Goal: Register for event/course

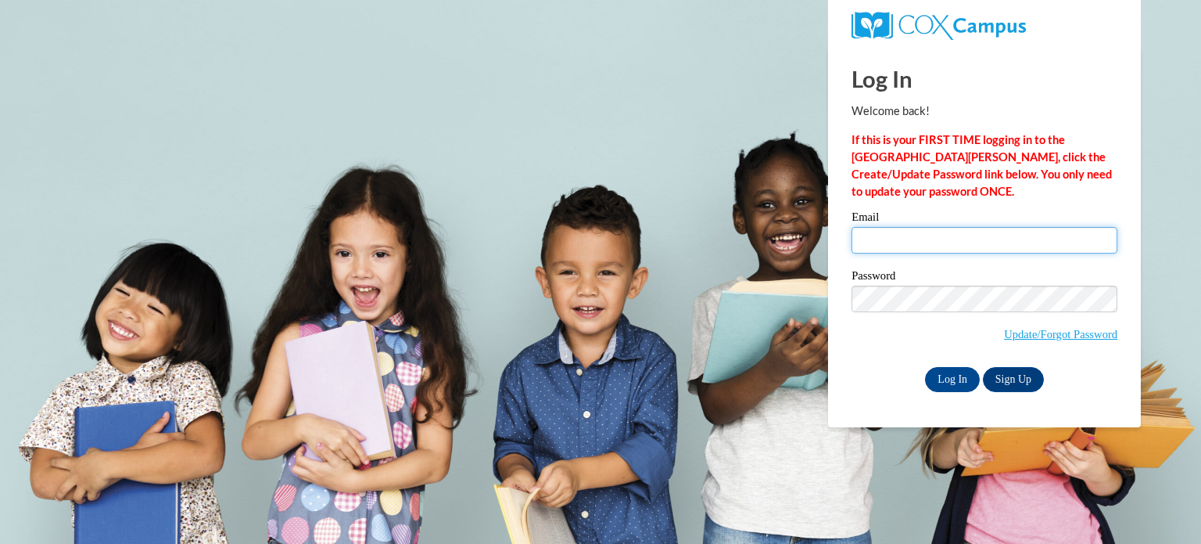
click at [895, 234] on input "Email" at bounding box center [985, 240] width 266 height 27
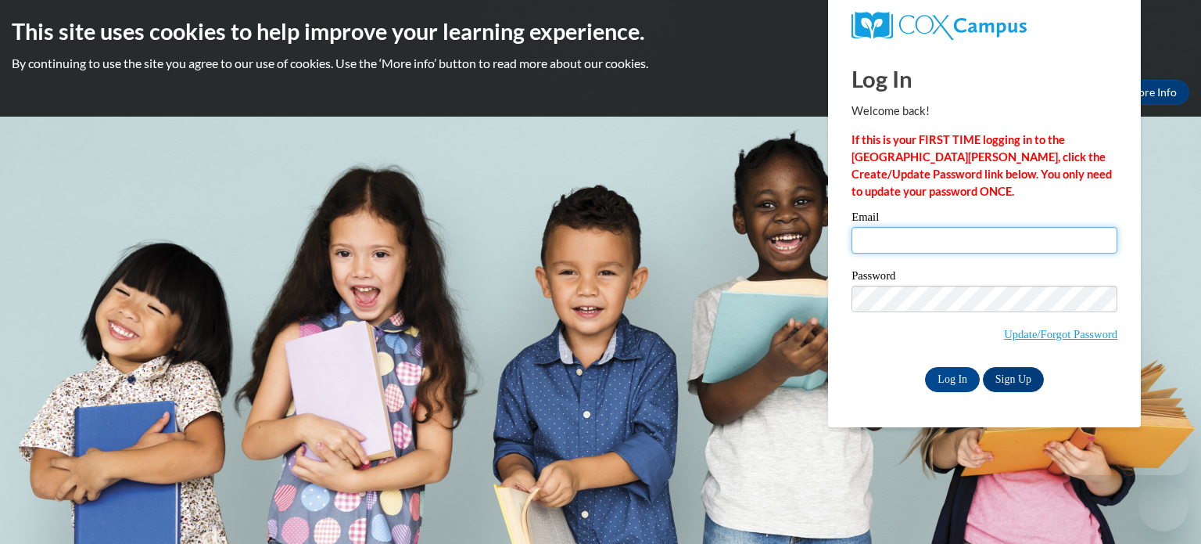
type input "[EMAIL_ADDRESS][DOMAIN_NAME]"
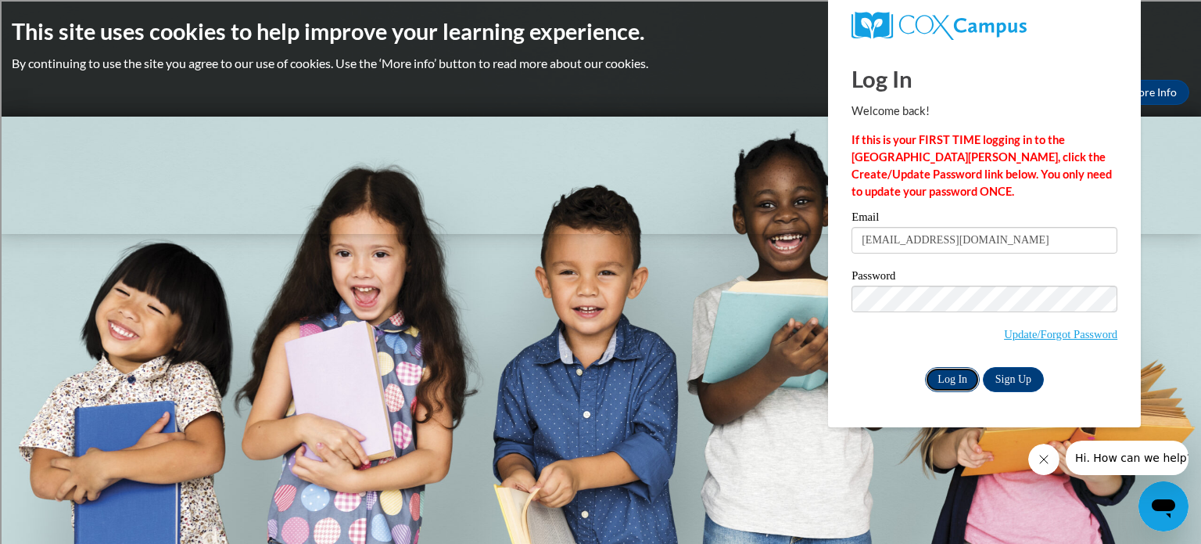
click at [961, 379] on input "Log In" at bounding box center [952, 379] width 55 height 25
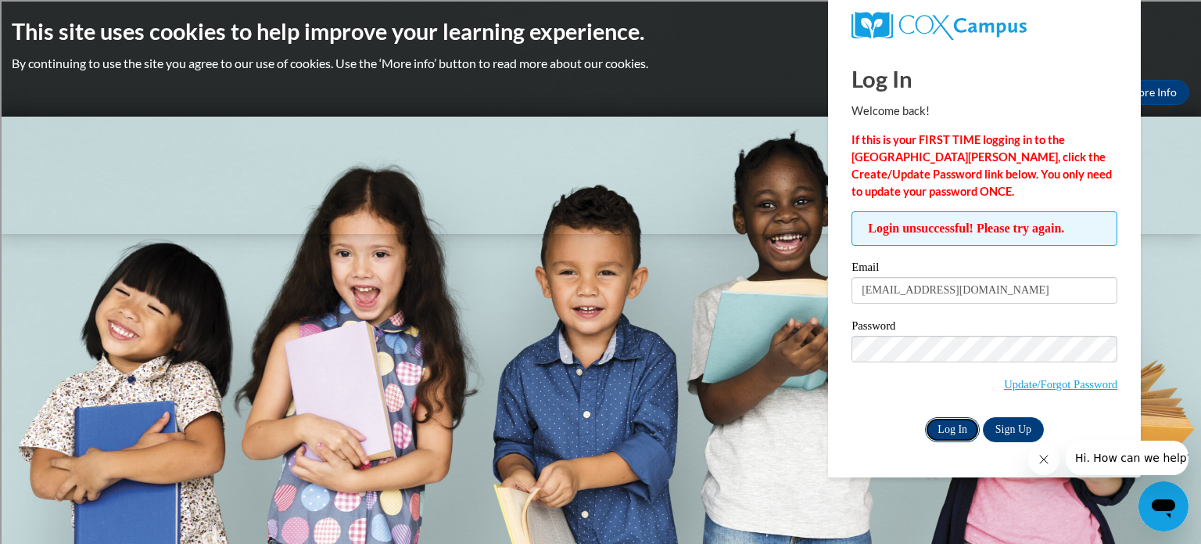
click at [938, 429] on input "Log In" at bounding box center [952, 429] width 55 height 25
click at [1064, 384] on link "Update/Forgot Password" at bounding box center [1060, 384] width 113 height 13
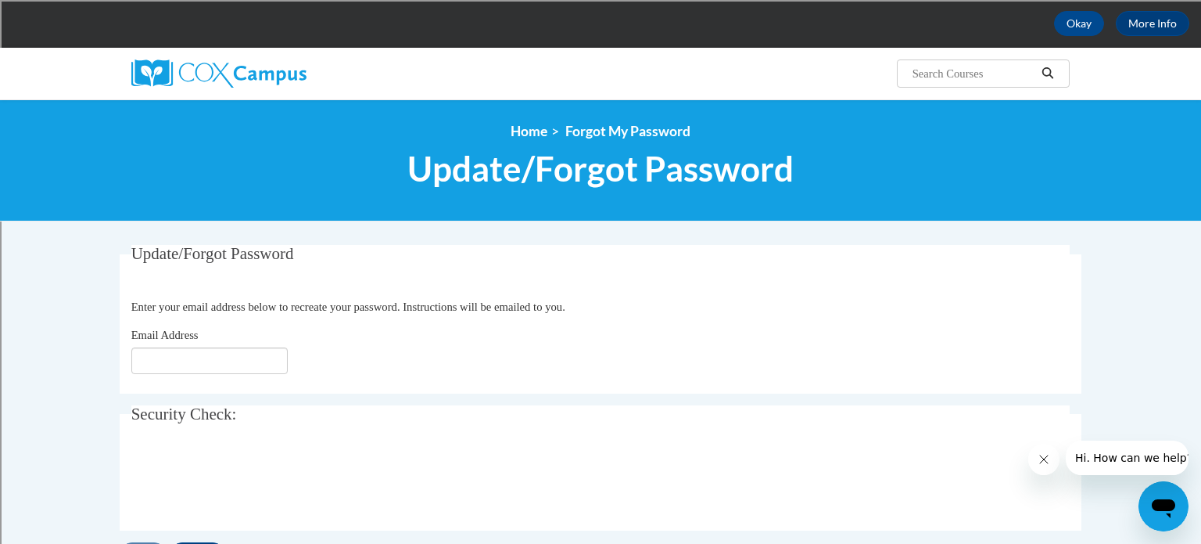
scroll to position [69, 0]
click at [214, 357] on input "Email Address" at bounding box center [209, 360] width 156 height 27
type input "hchurches@sdb.k12.wi.us"
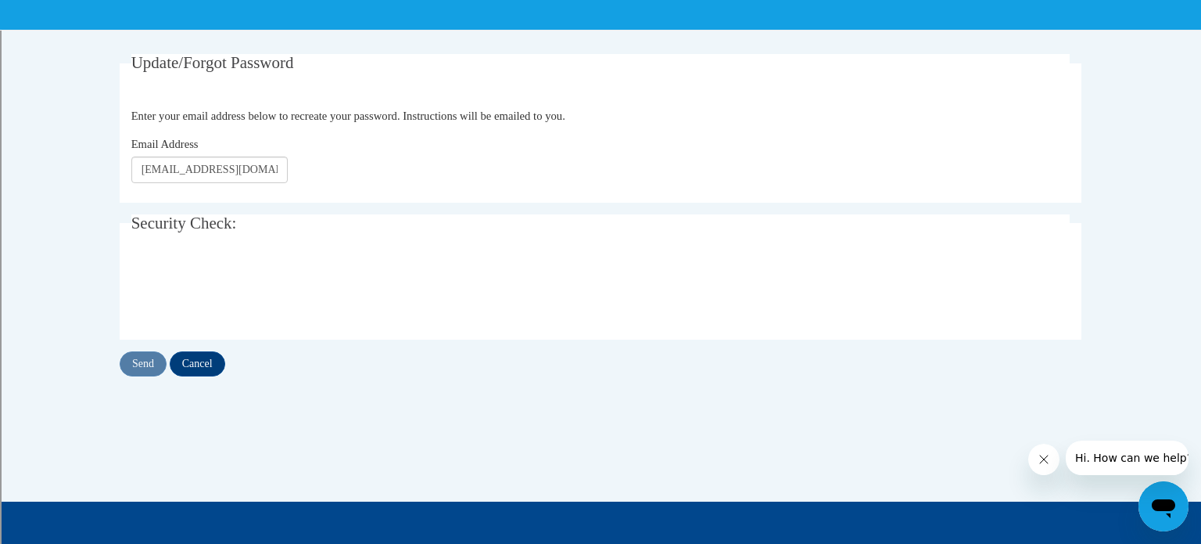
scroll to position [264, 0]
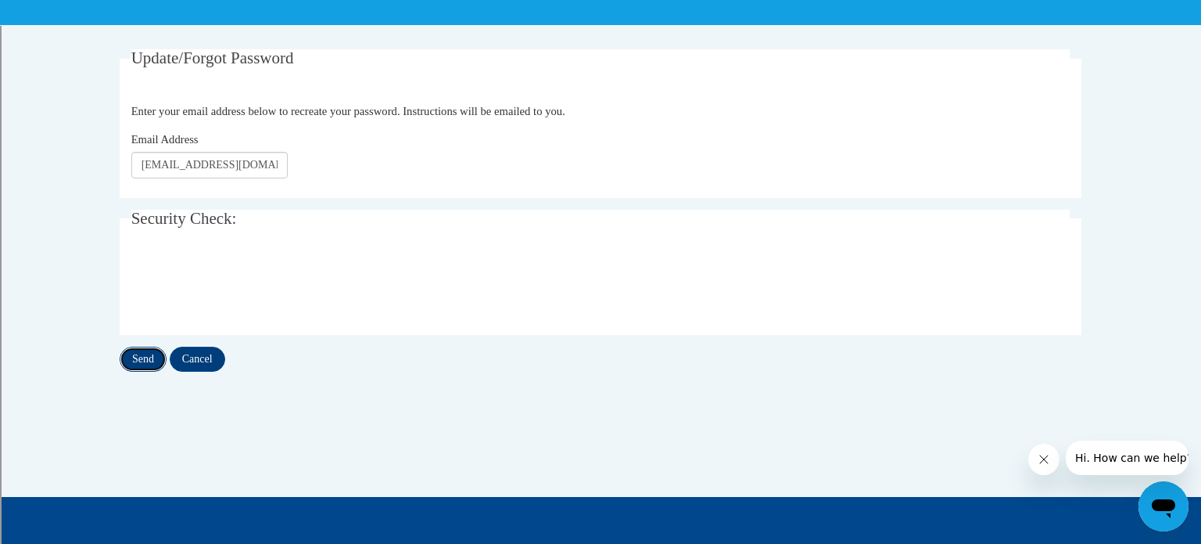
click at [143, 357] on input "Send" at bounding box center [143, 358] width 47 height 25
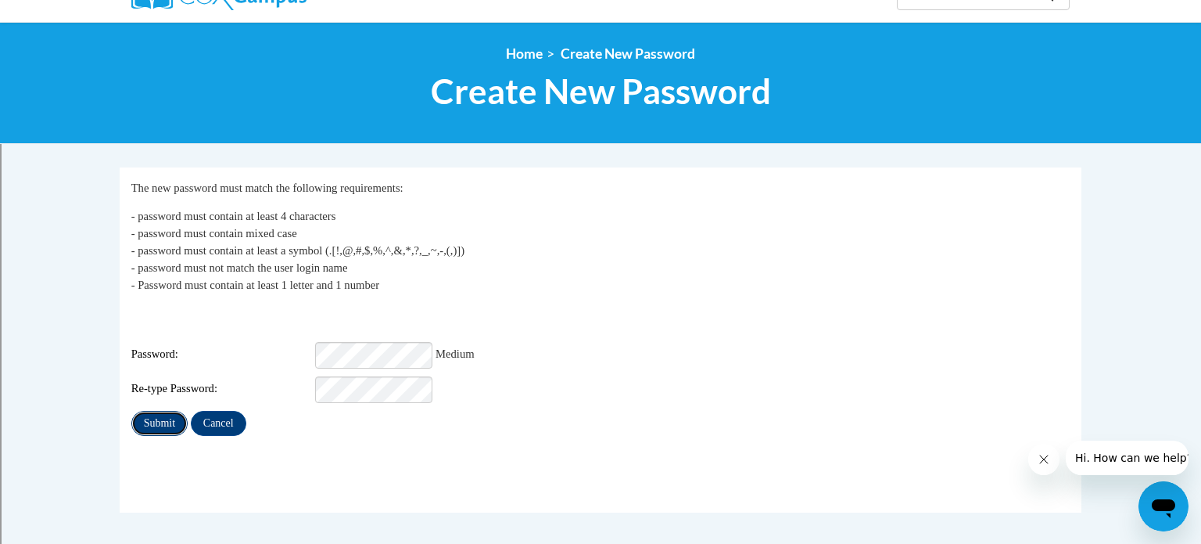
click at [168, 411] on input "Submit" at bounding box center [159, 423] width 56 height 25
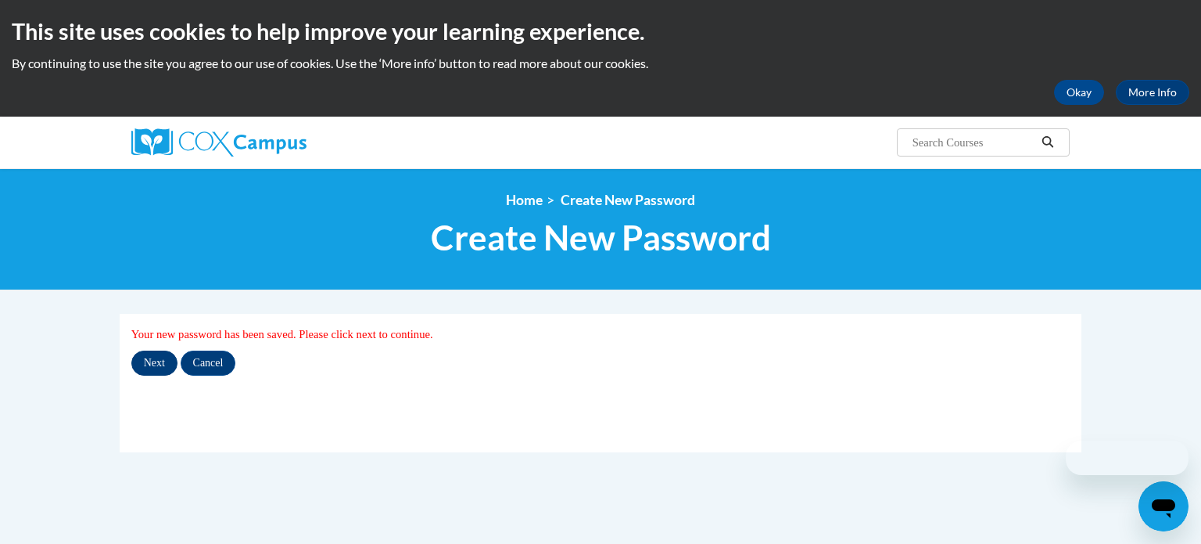
click at [149, 364] on input "Next" at bounding box center [154, 362] width 46 height 25
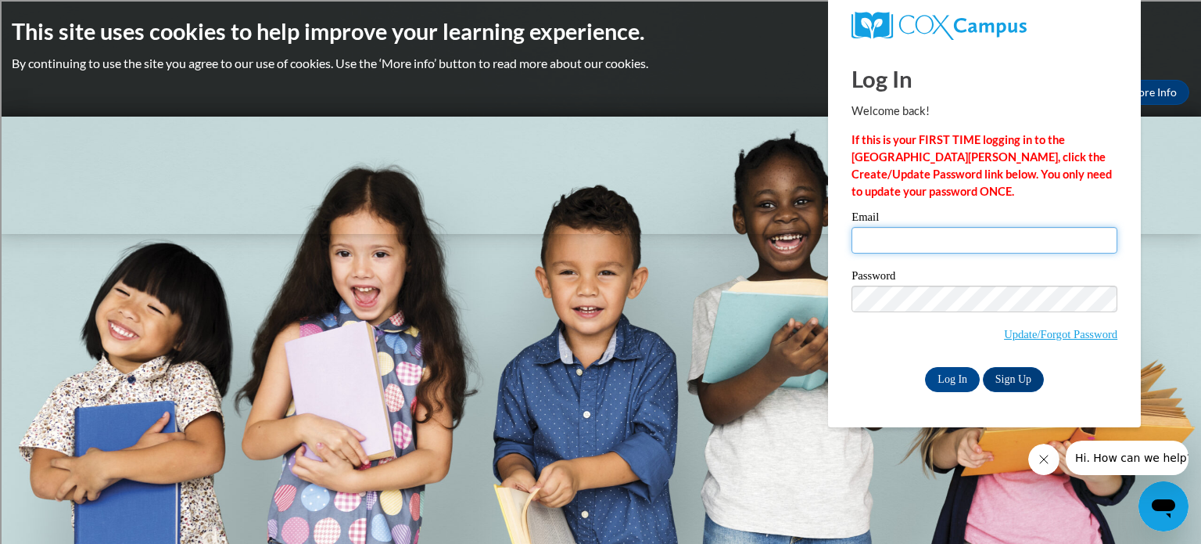
click at [961, 237] on input "Email" at bounding box center [985, 240] width 266 height 27
click at [906, 231] on input "Email" at bounding box center [985, 240] width 266 height 27
type input "hchurches@sdb.k12.wi.us"
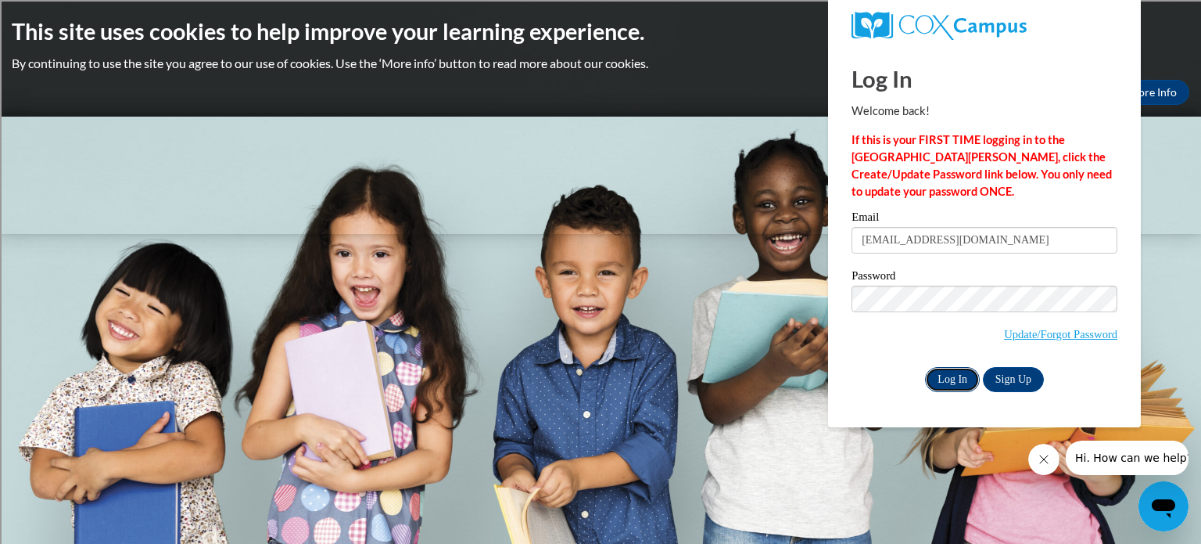
click at [950, 380] on input "Log In" at bounding box center [952, 379] width 55 height 25
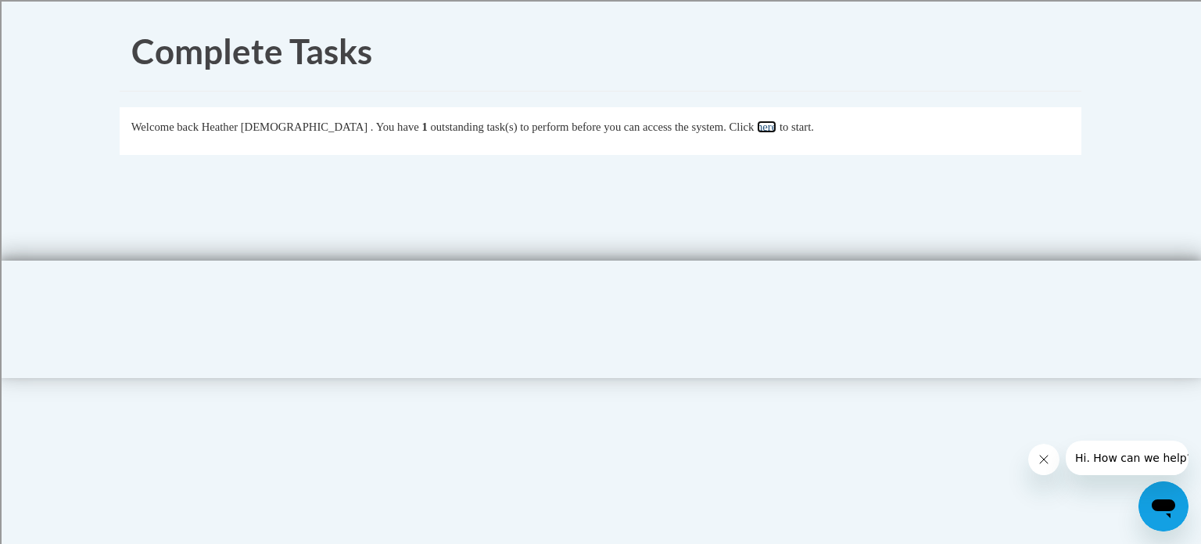
click at [757, 126] on link "here" at bounding box center [767, 126] width 20 height 13
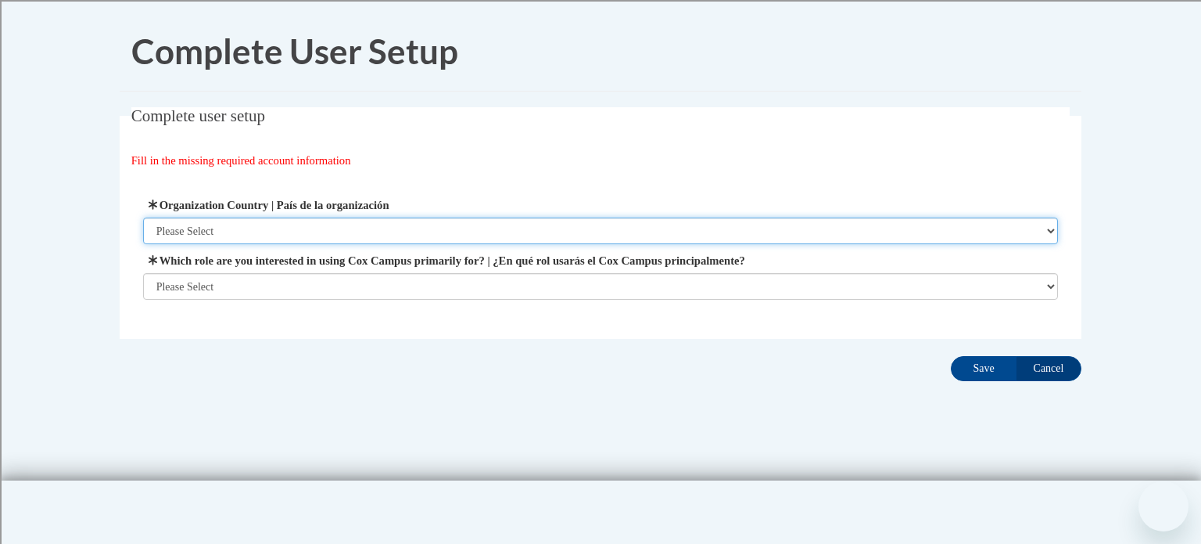
click at [1048, 228] on select "Please Select United States | Estados Unidos Outside of the United States | Fue…" at bounding box center [601, 230] width 916 height 27
select select "ad49bcad-a171-4b2e-b99c-48b446064914"
click at [143, 217] on select "Please Select United States | Estados Unidos Outside of the United States | Fue…" at bounding box center [601, 230] width 916 height 27
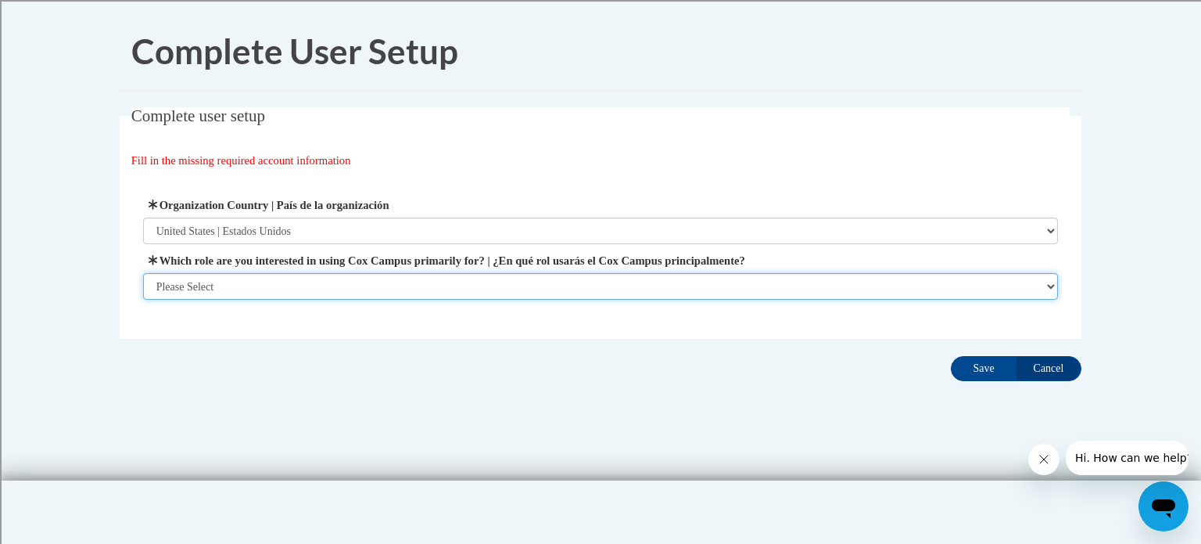
click at [1046, 286] on select "Please Select College/University | Colegio/Universidad Community/Nonprofit Part…" at bounding box center [601, 286] width 916 height 27
select select "fbf2d438-af2f-41f8-98f1-81c410e29de3"
click at [143, 300] on select "Please Select College/University | Colegio/Universidad Community/Nonprofit Part…" at bounding box center [601, 286] width 916 height 27
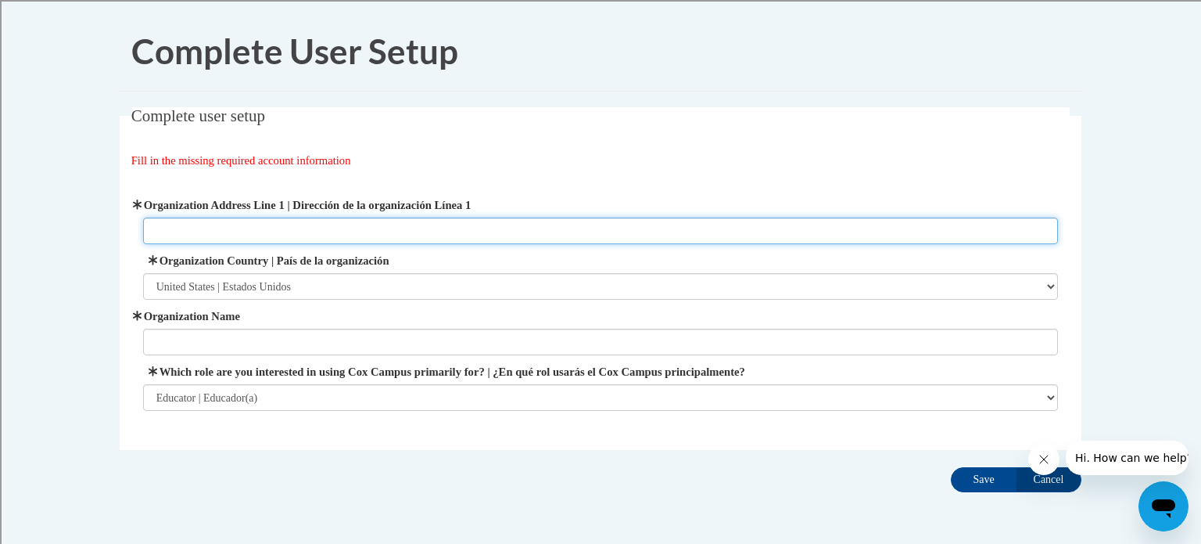
click at [978, 221] on input "Organization Address Line 1 | Dirección de la organización Línea 1" at bounding box center [601, 230] width 916 height 27
type input "School District of Beloit"
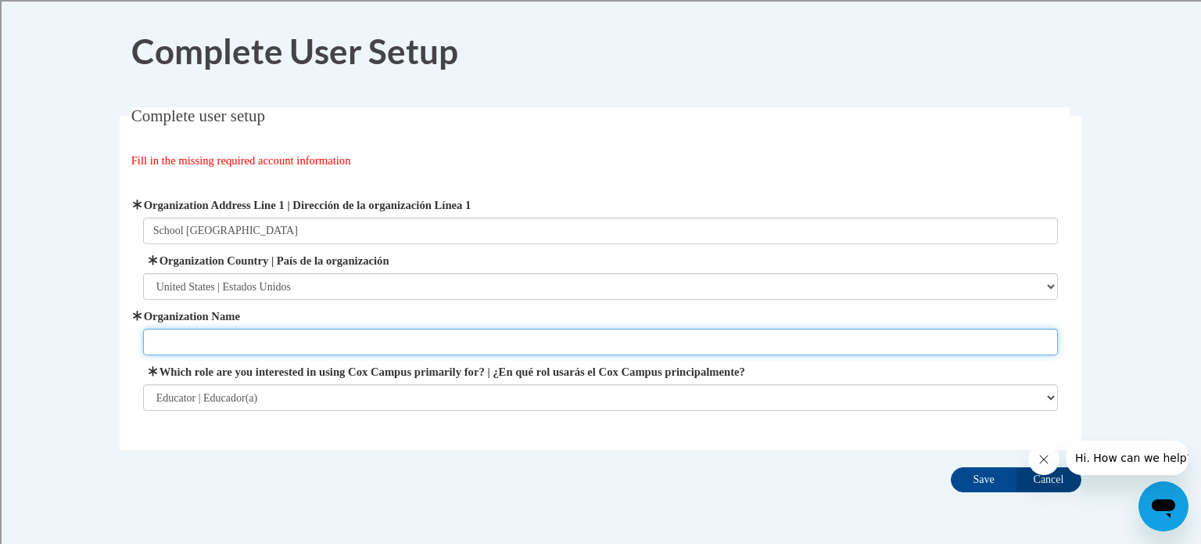
click at [631, 342] on input "Organization Name" at bounding box center [601, 341] width 916 height 27
type input "School District of Beloit"
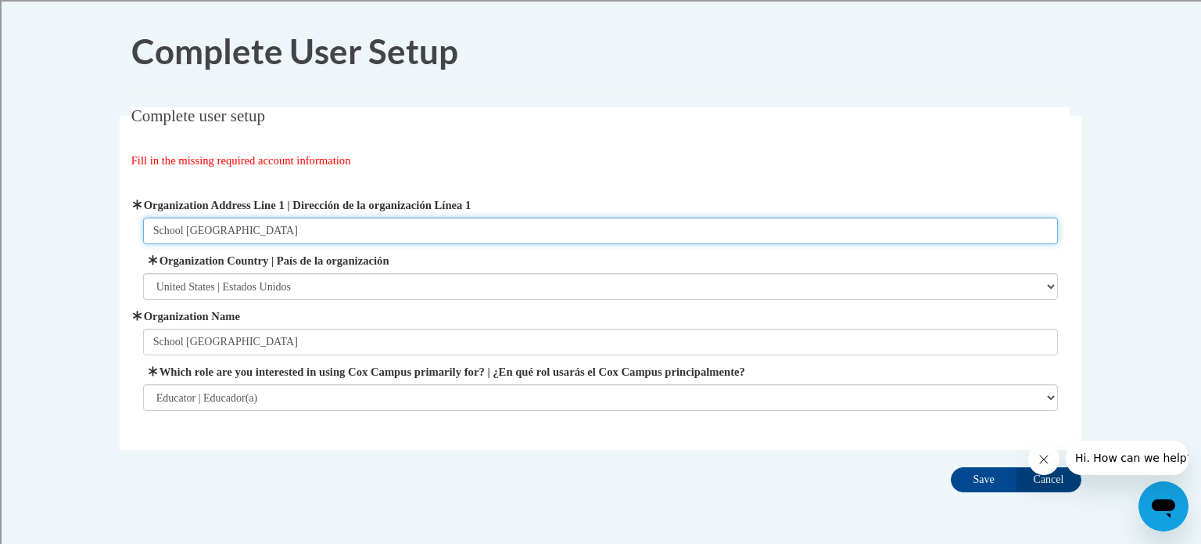
click at [281, 238] on input "School District of Beloit" at bounding box center [601, 230] width 916 height 27
type input "S"
type input "1500 4th Street Beloit, WI 53511"
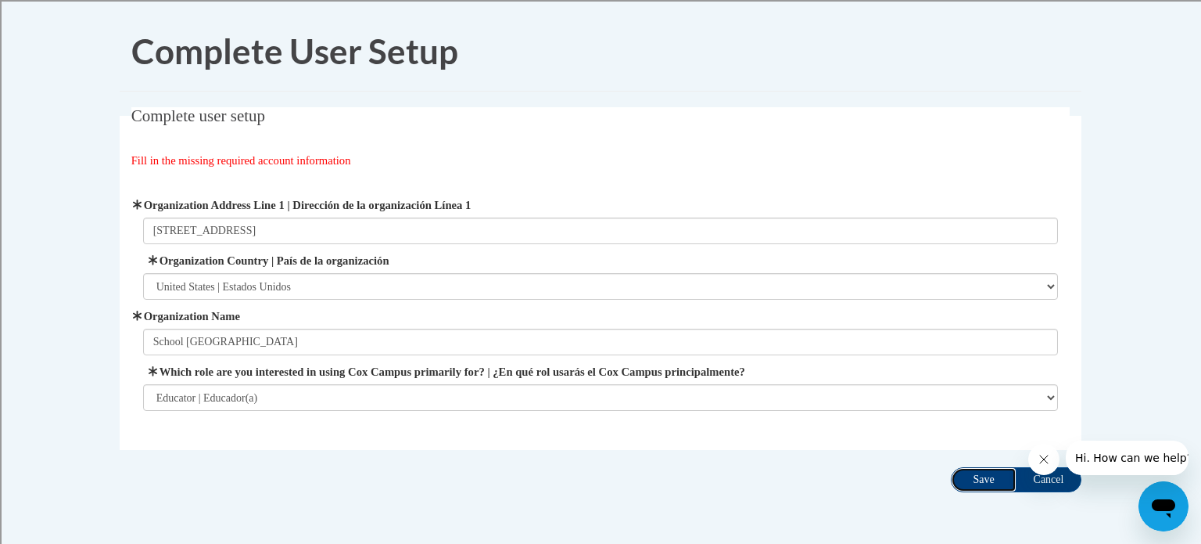
click at [982, 480] on input "Save" at bounding box center [984, 479] width 66 height 25
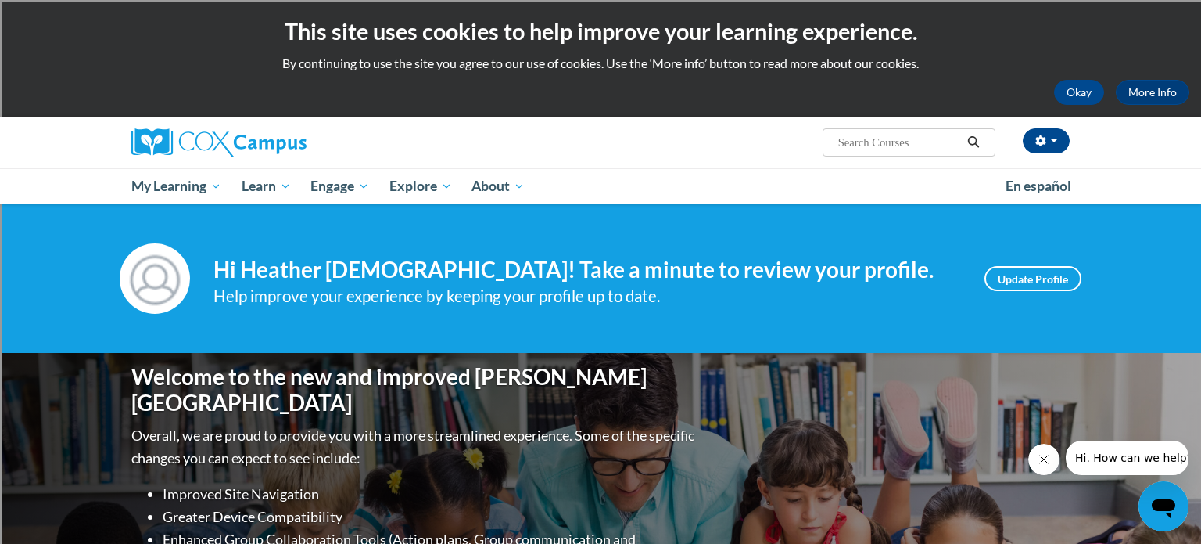
click at [879, 143] on input "Search..." at bounding box center [899, 142] width 125 height 19
type input "intervetnion"
type input "intervention best practice"
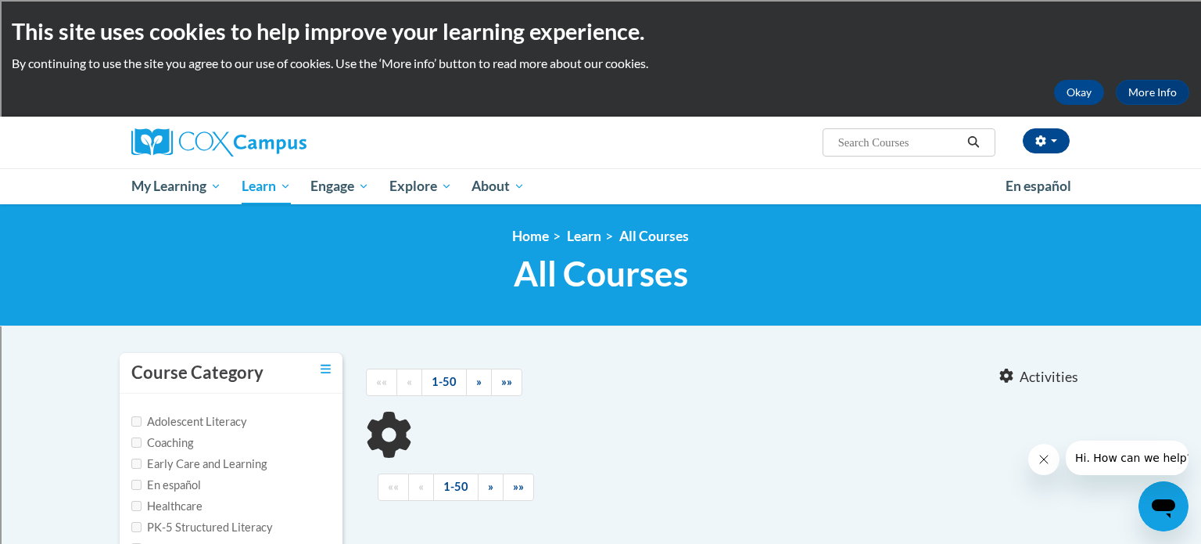
type input "intervention best practice"
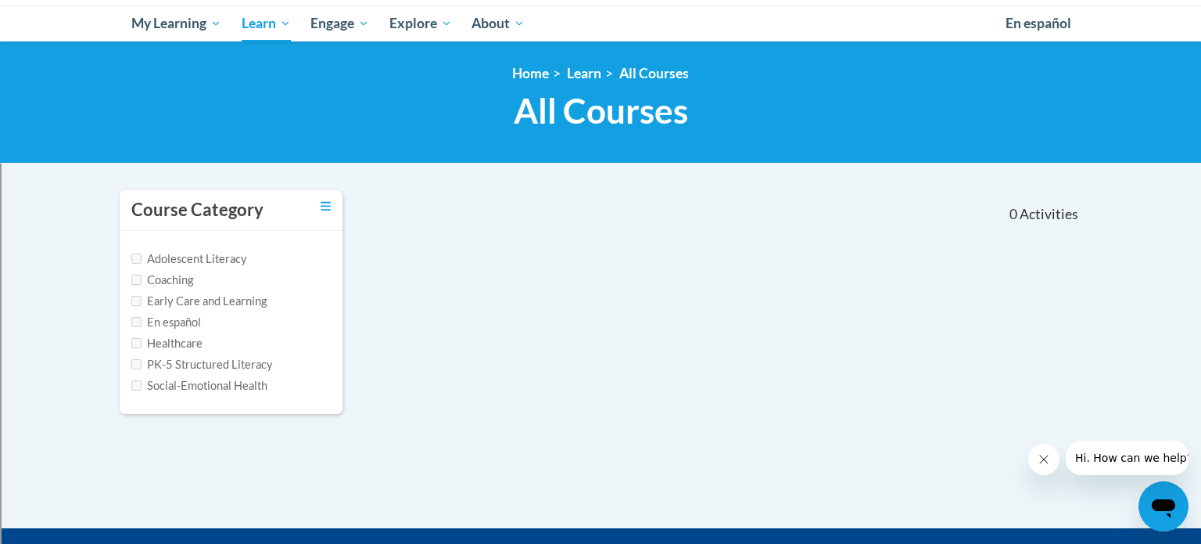
scroll to position [165, 0]
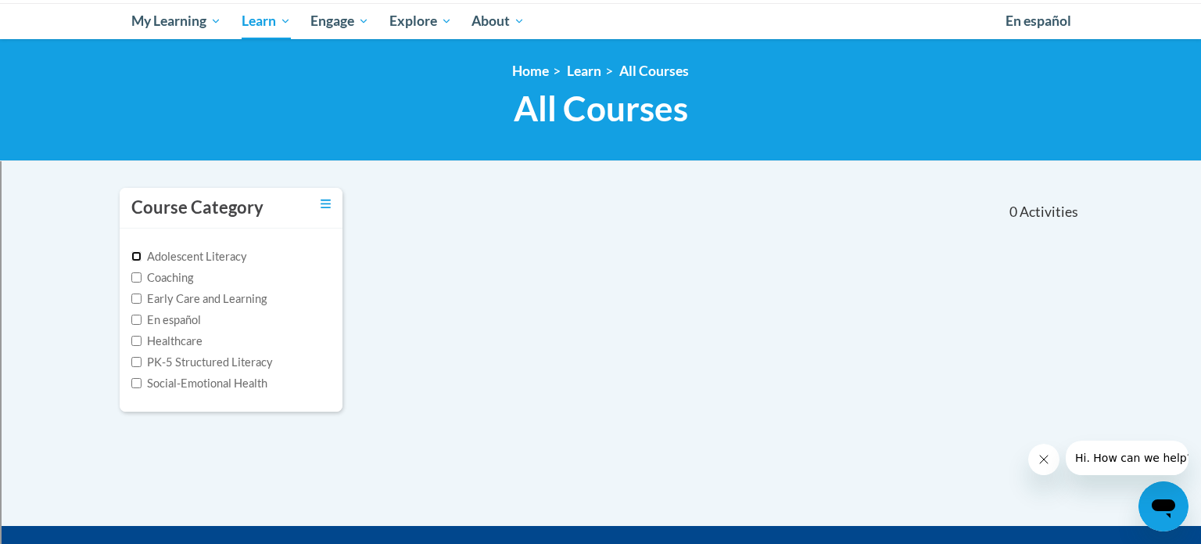
click at [136, 255] on input "Adolescent Literacy" at bounding box center [136, 256] width 10 height 10
checkbox input "true"
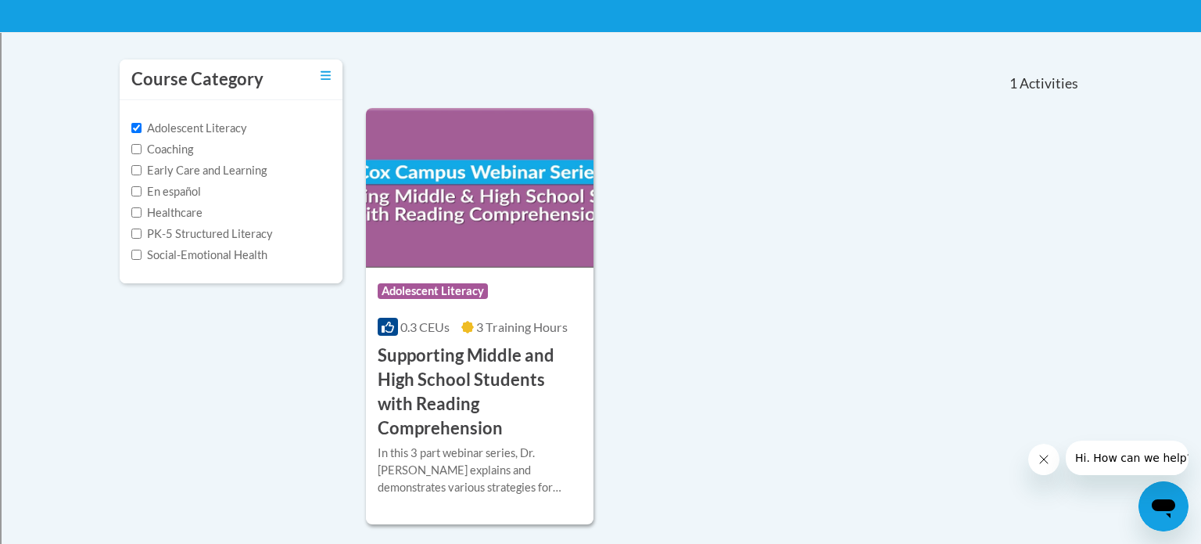
scroll to position [305, 0]
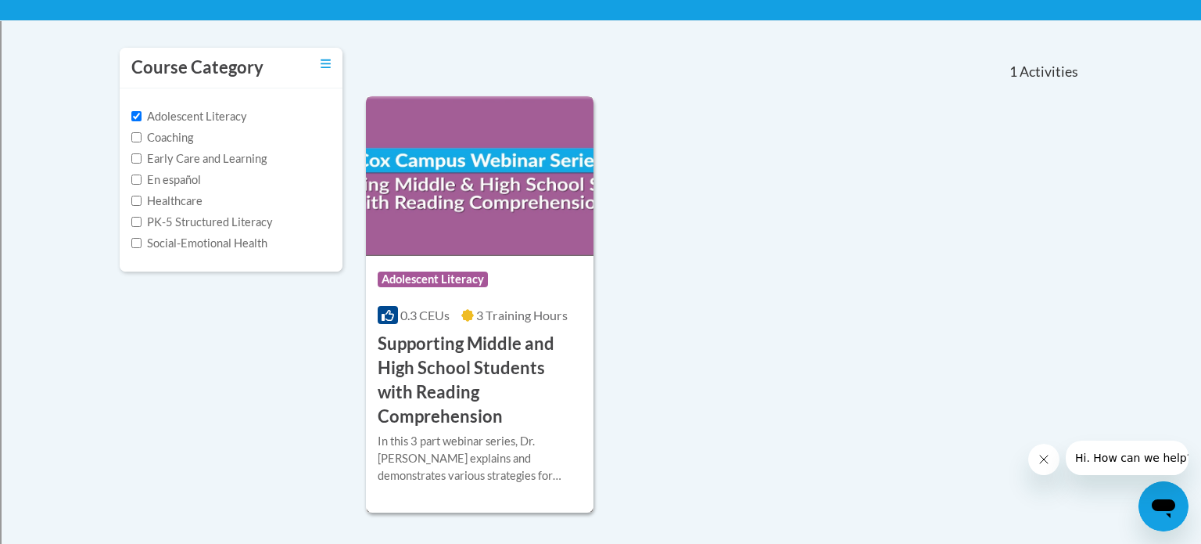
click at [500, 368] on h3 "Supporting Middle and High School Students with Reading Comprehension" at bounding box center [480, 380] width 204 height 96
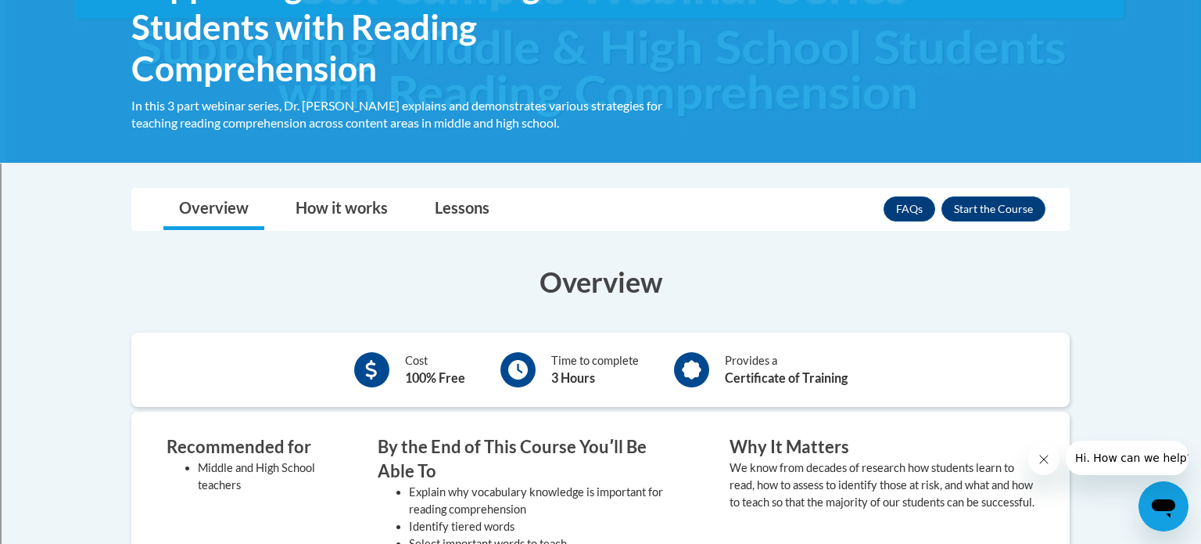
scroll to position [312, 0]
click at [899, 204] on link "FAQs" at bounding box center [910, 209] width 52 height 25
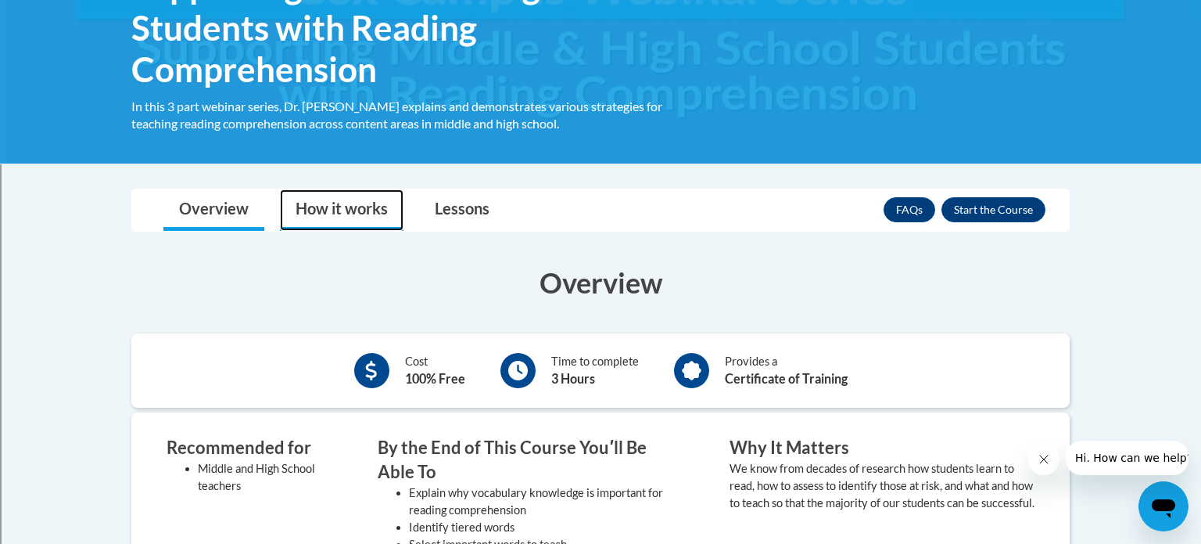
click at [348, 205] on link "How it works" at bounding box center [342, 209] width 124 height 41
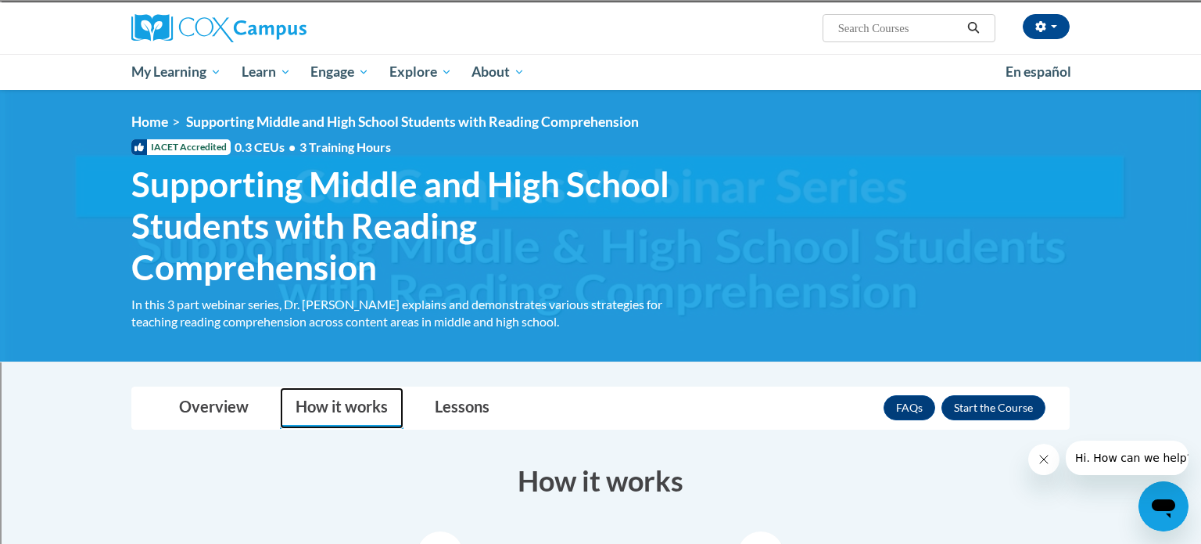
scroll to position [113, 0]
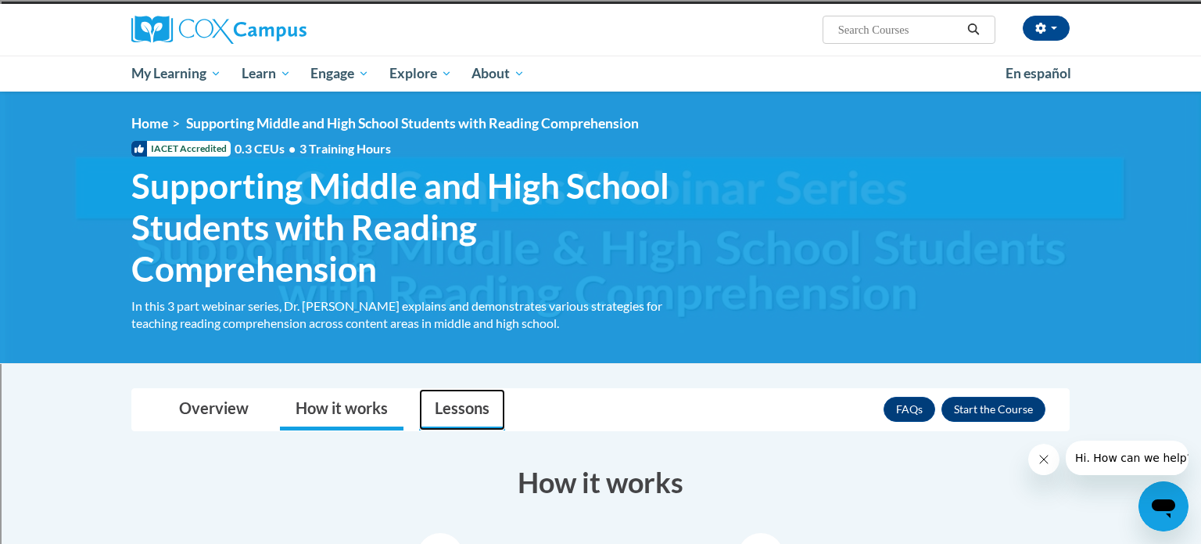
click at [472, 399] on link "Lessons" at bounding box center [462, 409] width 86 height 41
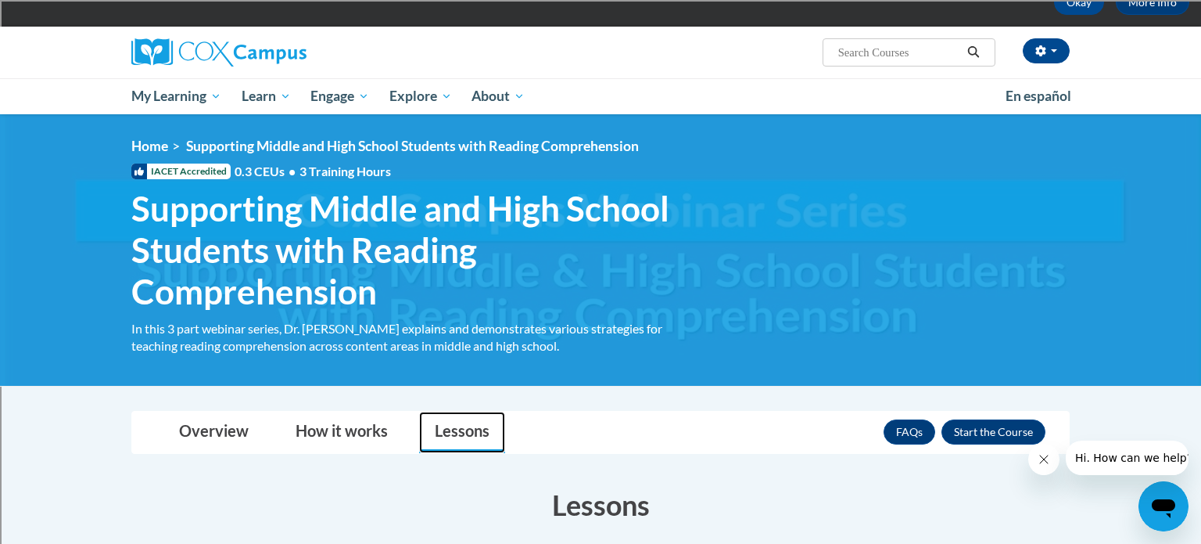
scroll to position [0, 0]
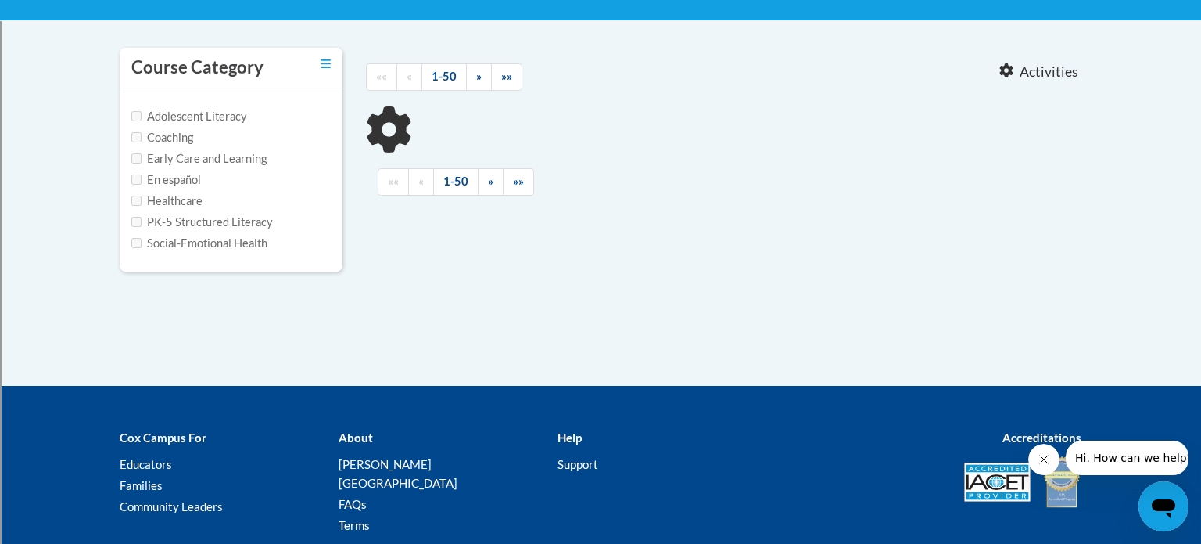
type input "intervention best practice"
click at [135, 111] on input "Adolescent Literacy" at bounding box center [136, 116] width 10 height 10
checkbox input "true"
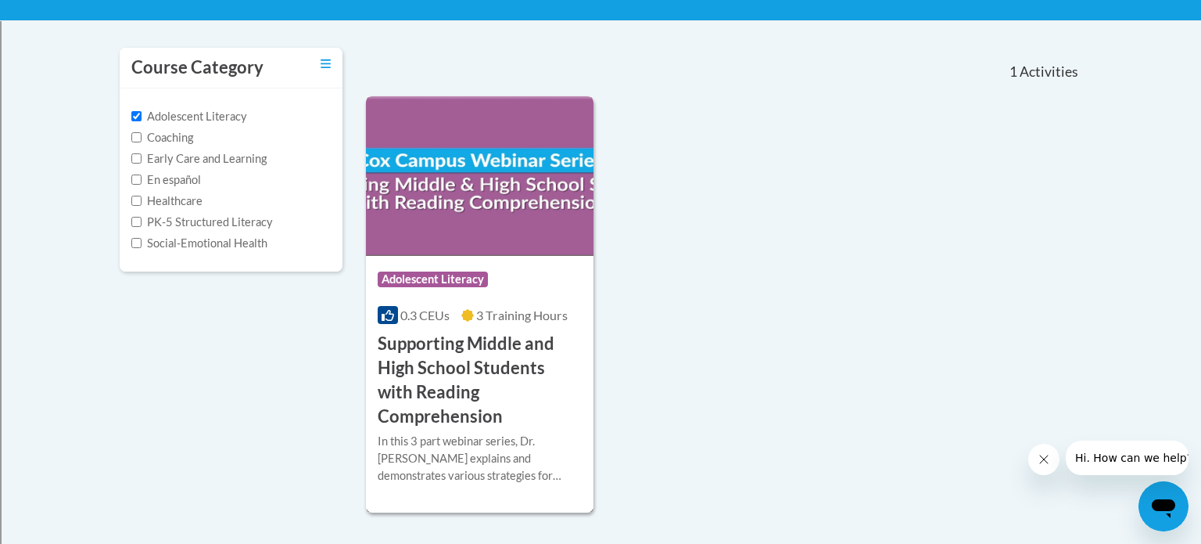
click at [501, 350] on h3 "Supporting Middle and High School Students with Reading Comprehension" at bounding box center [480, 380] width 204 height 96
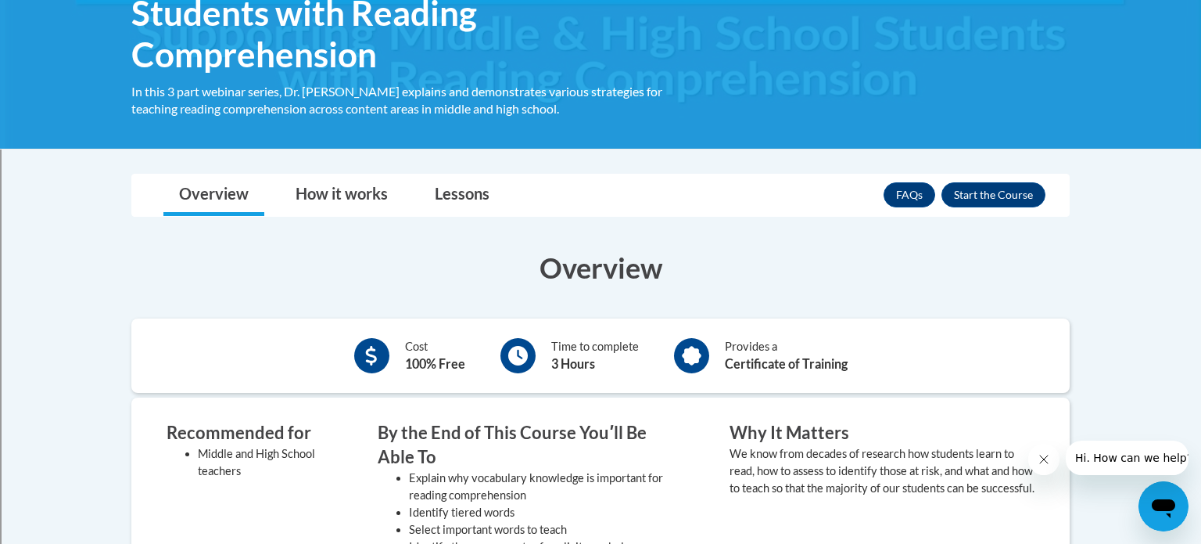
scroll to position [324, 0]
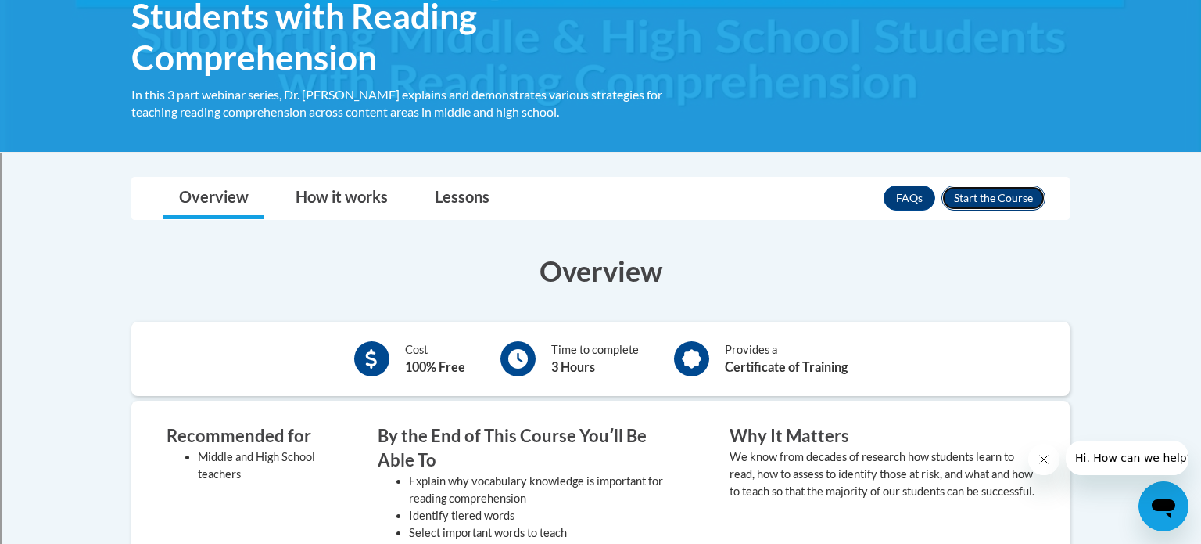
click at [978, 199] on button "Enroll" at bounding box center [994, 197] width 104 height 25
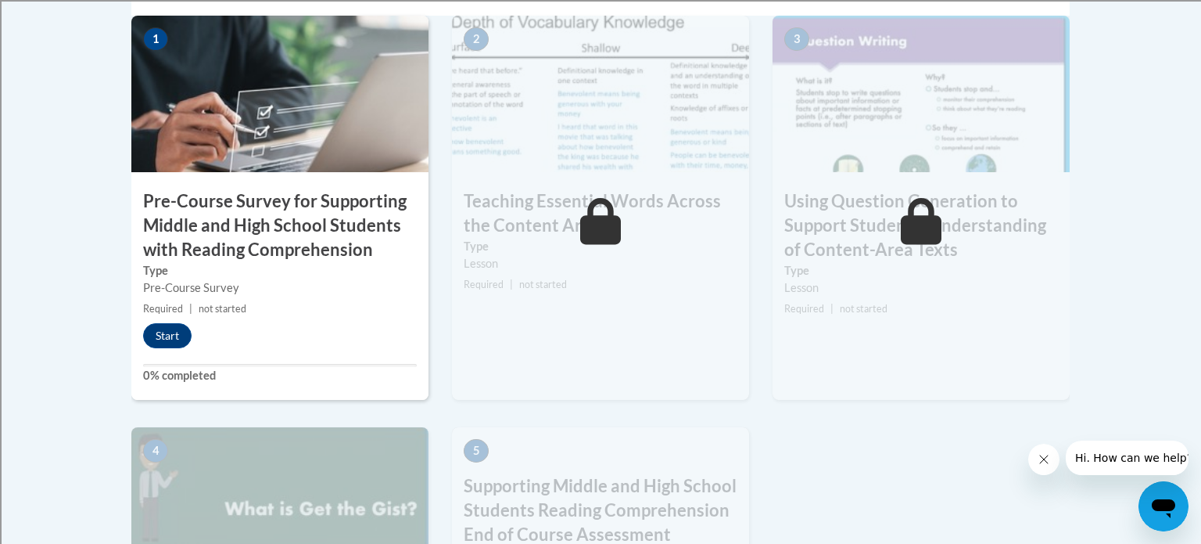
click at [197, 198] on h3 "Pre-Course Survey for Supporting Middle and High School Students with Reading C…" at bounding box center [279, 225] width 297 height 72
click at [165, 341] on button "Start" at bounding box center [167, 335] width 48 height 25
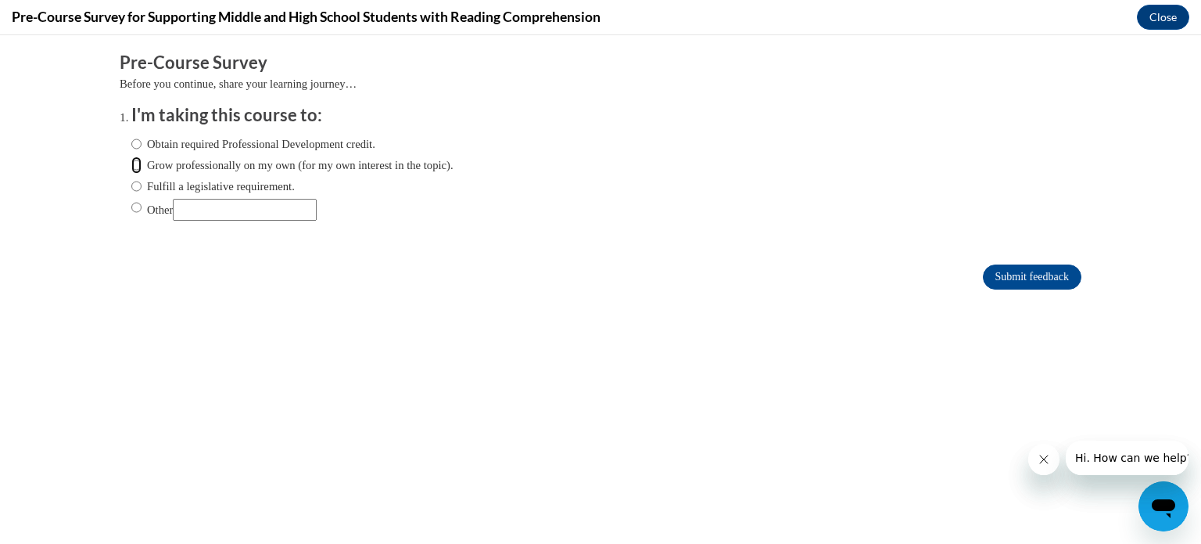
click at [135, 165] on input "Grow professionally on my own (for my own interest in the topic)." at bounding box center [136, 164] width 10 height 17
radio input "true"
click at [1043, 280] on input "Submit feedback" at bounding box center [1032, 276] width 99 height 25
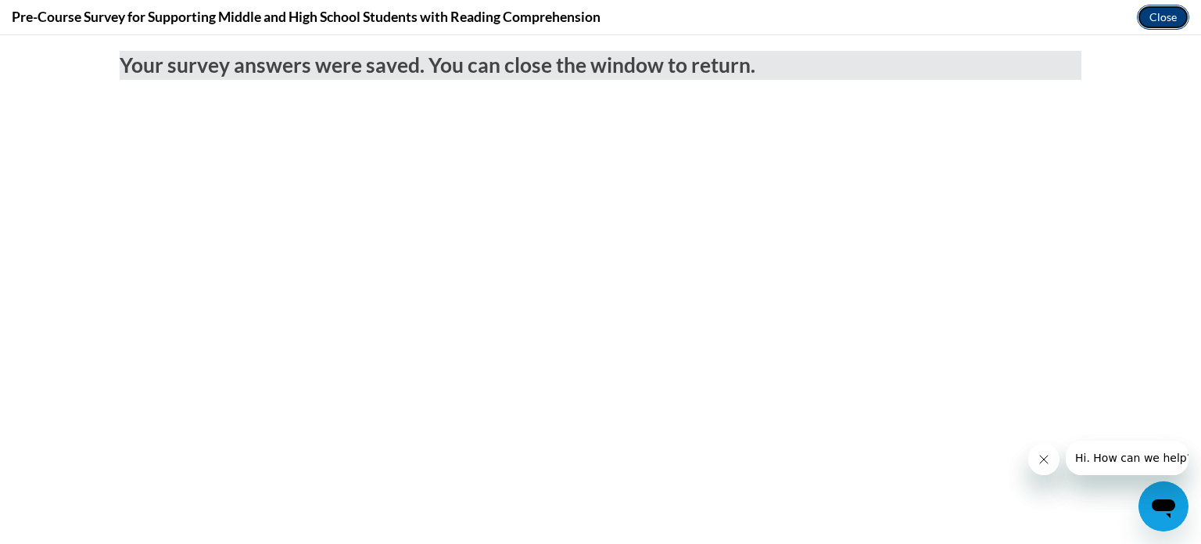
click at [1164, 21] on button "Close" at bounding box center [1163, 17] width 52 height 25
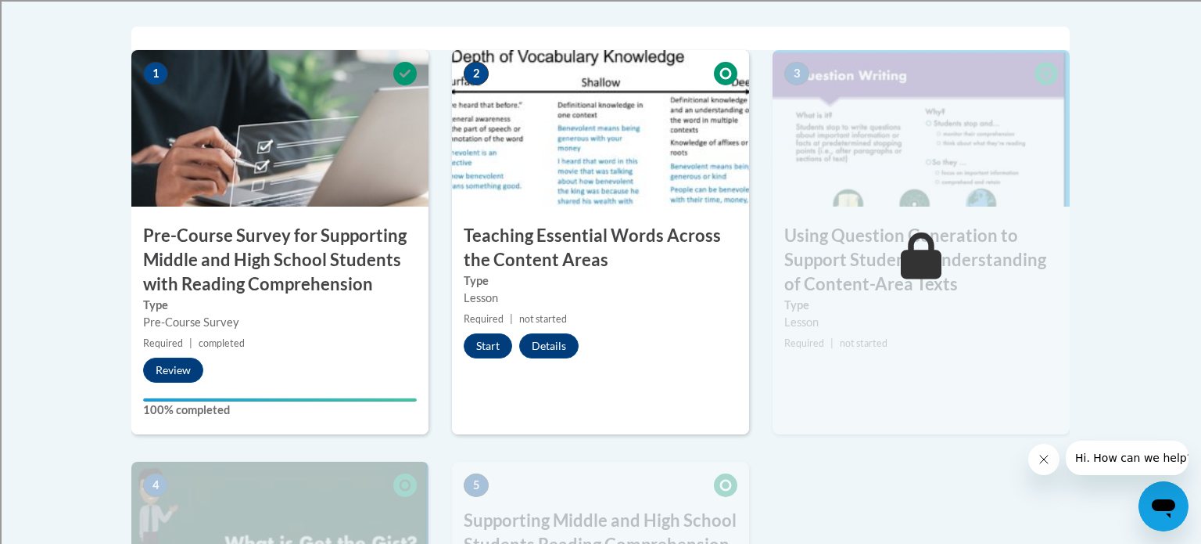
scroll to position [538, 0]
